Goal: Task Accomplishment & Management: Manage account settings

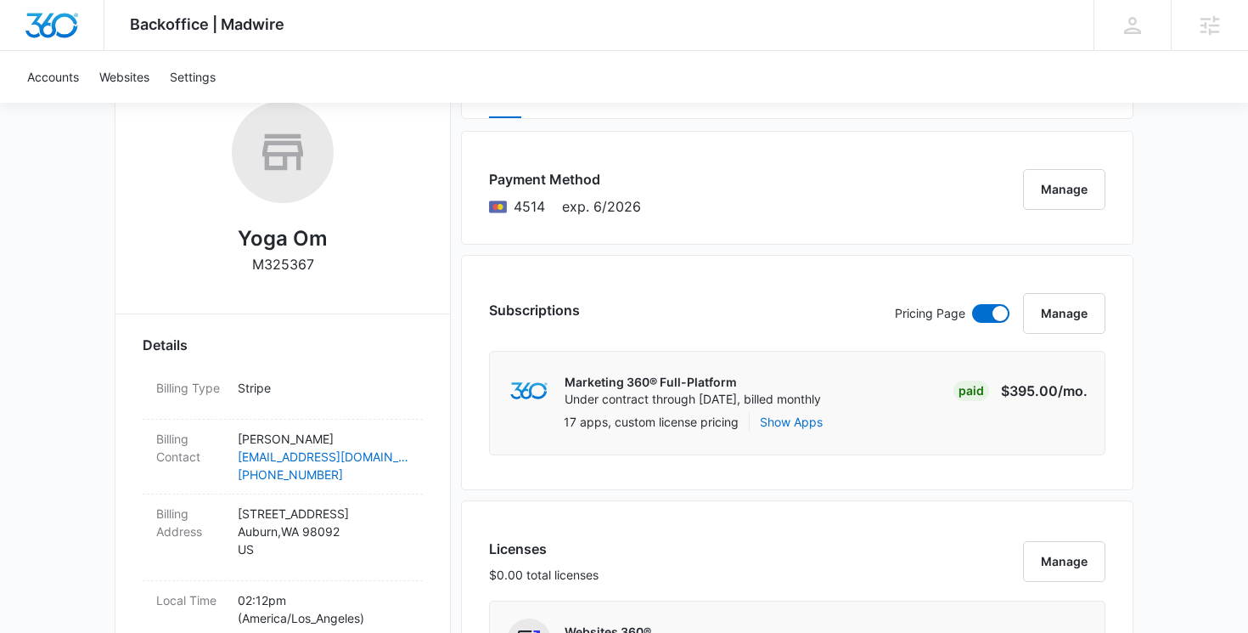
scroll to position [277, 0]
click at [1091, 308] on button "Manage" at bounding box center [1064, 314] width 82 height 41
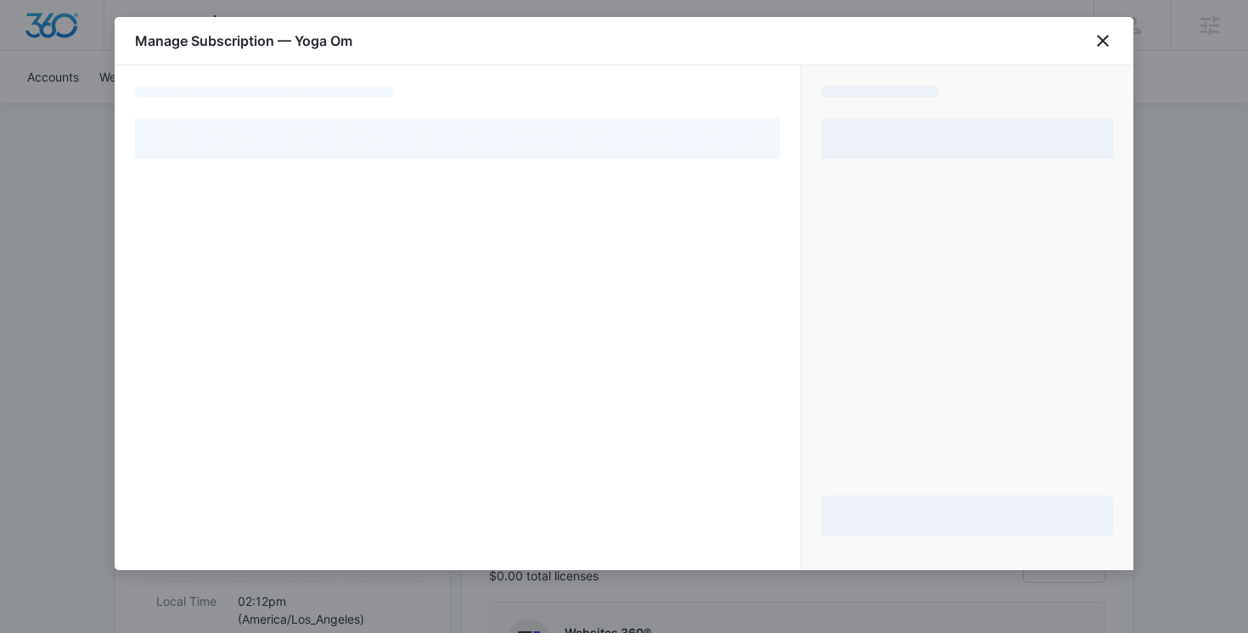
select select "pm_1R3lGwA4n8RTgNjUhC9SNrm6"
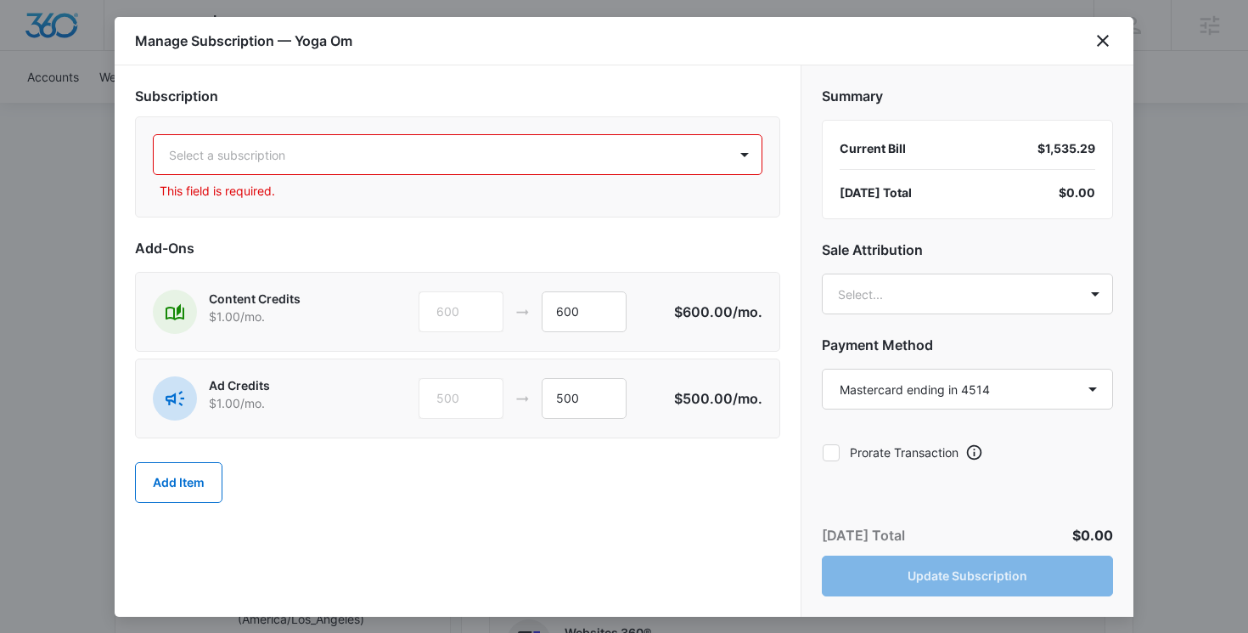
click at [421, 144] on div at bounding box center [437, 154] width 537 height 21
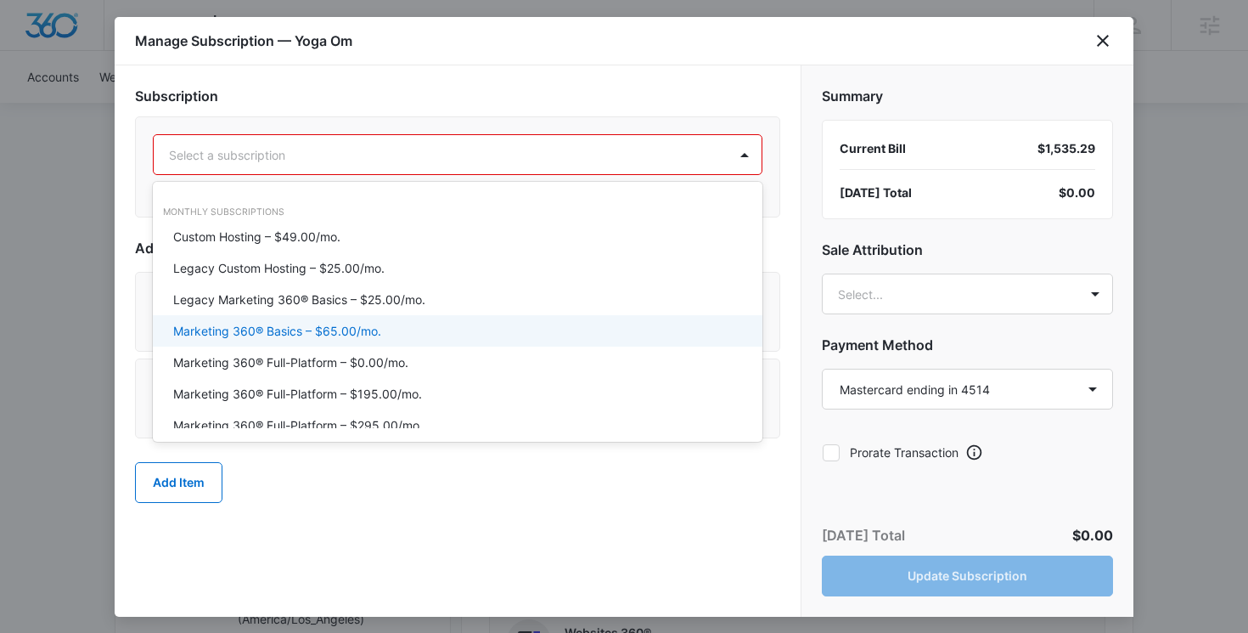
click at [341, 328] on p "Marketing 360® Basics – $65.00/mo." at bounding box center [277, 331] width 208 height 18
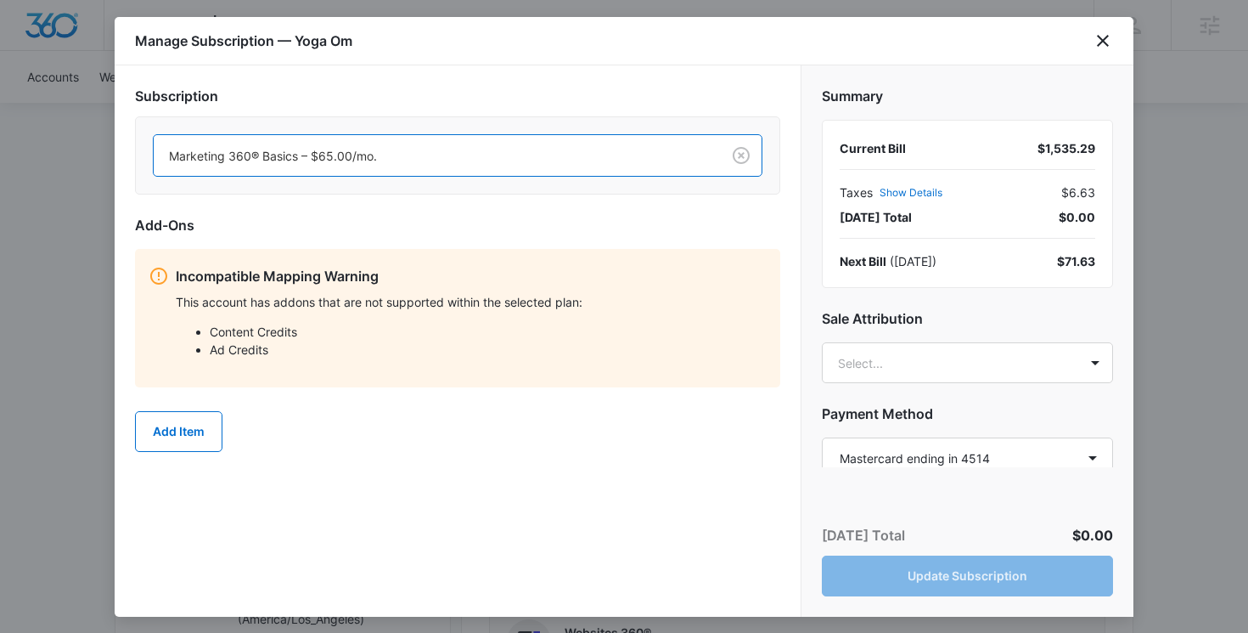
scroll to position [111, 0]
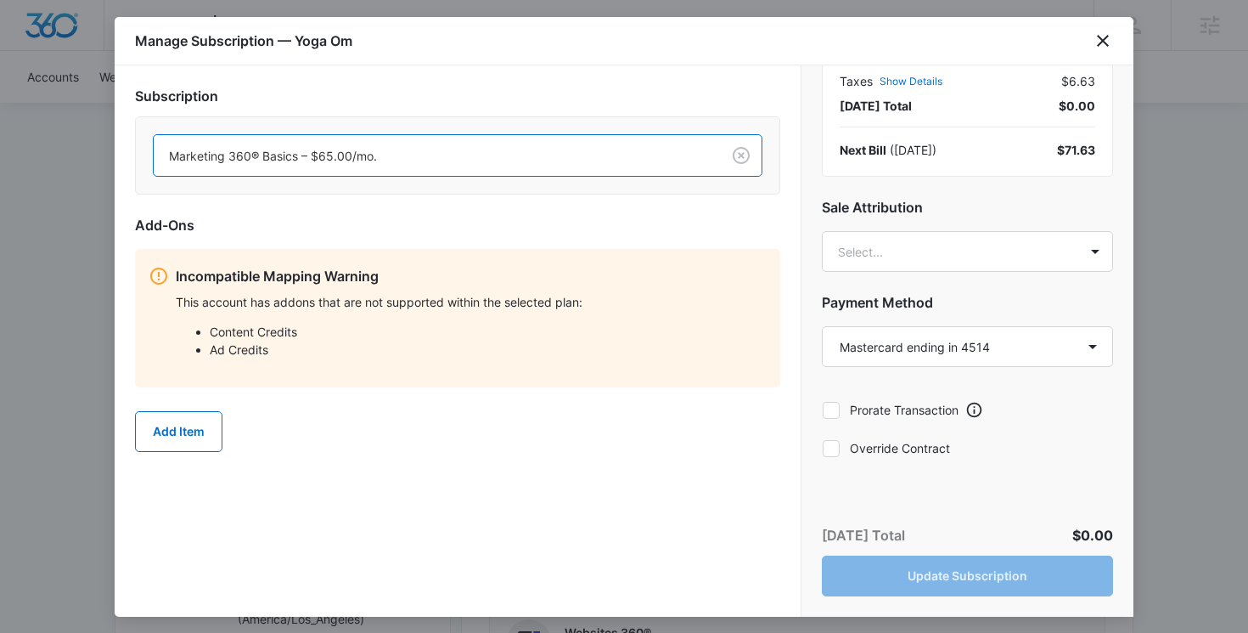
click at [836, 455] on div at bounding box center [831, 448] width 17 height 17
click at [823, 448] on input "Override Contract" at bounding box center [822, 448] width 1 height 1
checkbox input "true"
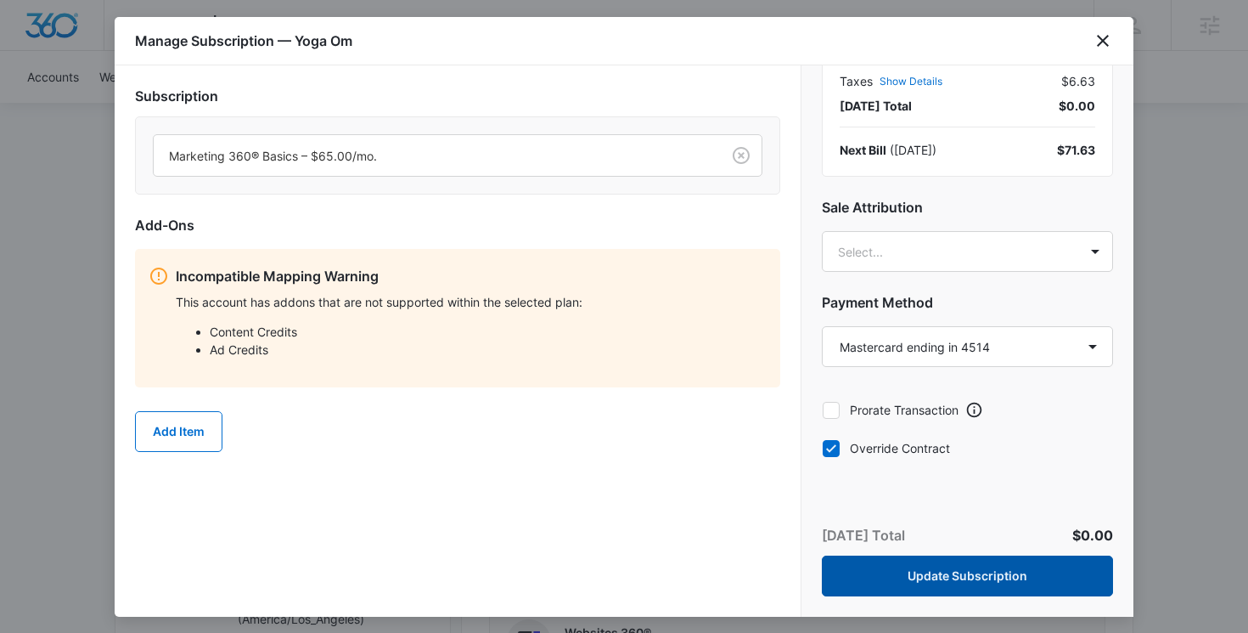
click at [984, 572] on button "Update Subscription" at bounding box center [967, 575] width 291 height 41
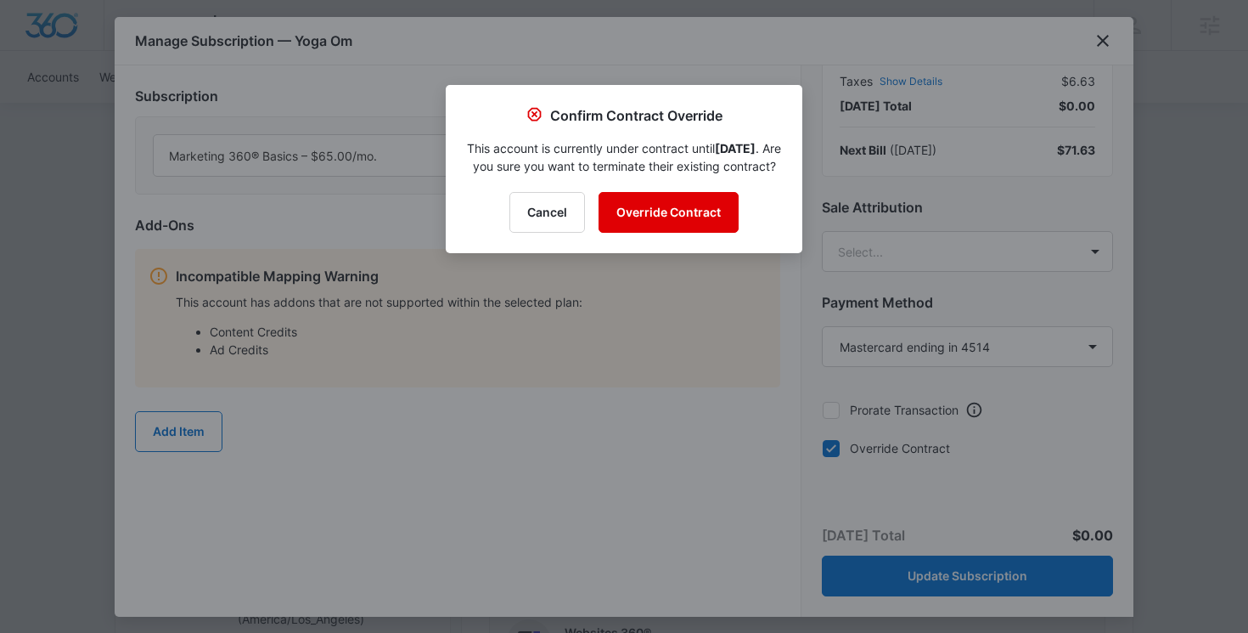
click at [679, 223] on button "Override Contract" at bounding box center [669, 212] width 140 height 41
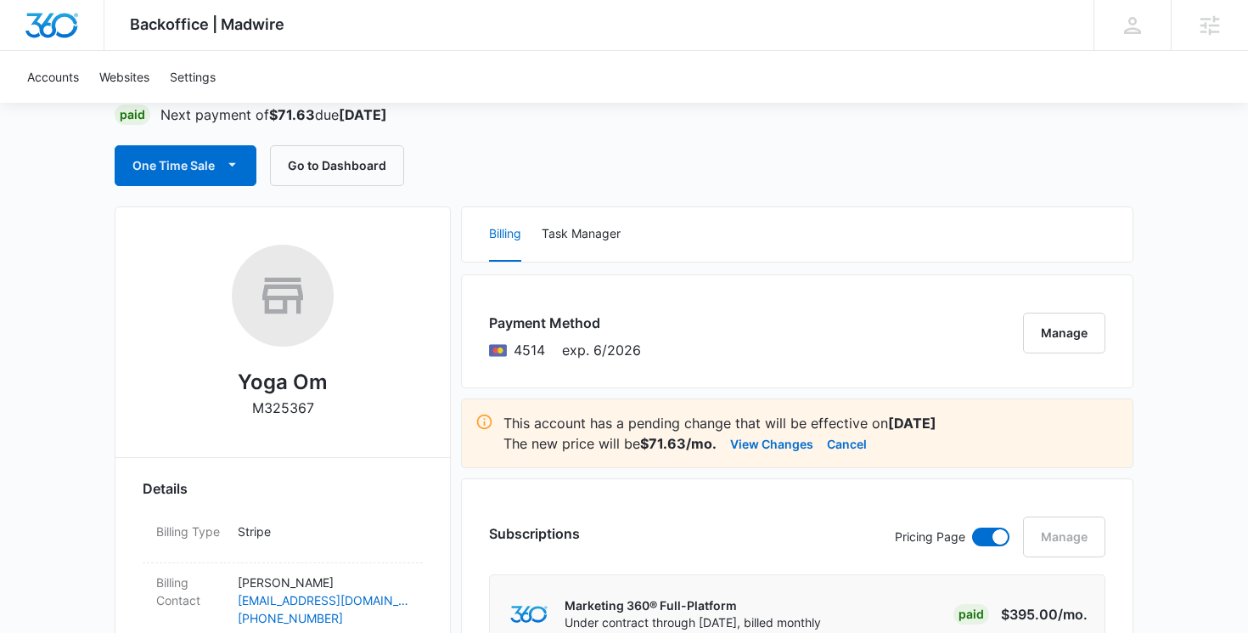
scroll to position [0, 0]
